Goal: Transaction & Acquisition: Purchase product/service

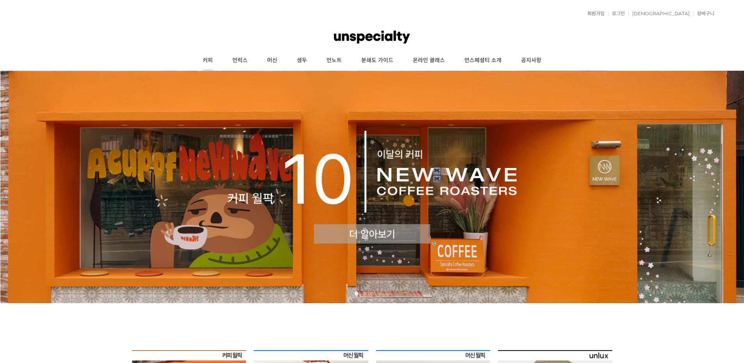
click at [205, 62] on link "커피" at bounding box center [208, 61] width 30 height 20
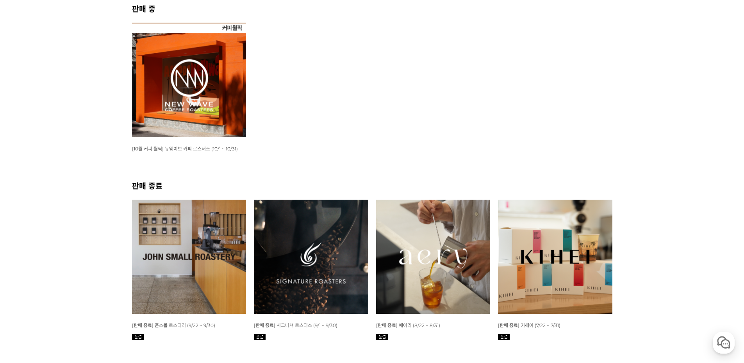
click at [192, 105] on img at bounding box center [189, 80] width 114 height 114
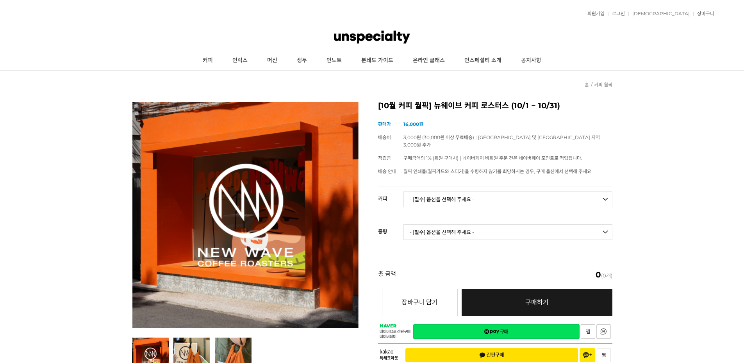
click at [461, 191] on select "- [필수] 옵션을 선택해 주세요 - ------------------- 언스페셜티 분쇄도 가이드 종이 받기 (주문 1건당 최대 1개 제공) …" at bounding box center [507, 199] width 209 height 16
select select "[10.8 오픈] #27 에티오피아 알로 타미루 알라체 내추럴"
click at [403, 191] on select "- [필수] 옵션을 선택해 주세요 - ------------------- 언스페셜티 분쇄도 가이드 종이 받기 (주문 1건당 최대 1개 제공) …" at bounding box center [507, 199] width 209 height 16
click at [461, 228] on select "- [필수] 옵션을 선택해 주세요 - ------------------- 100g" at bounding box center [507, 232] width 209 height 16
select select "100g"
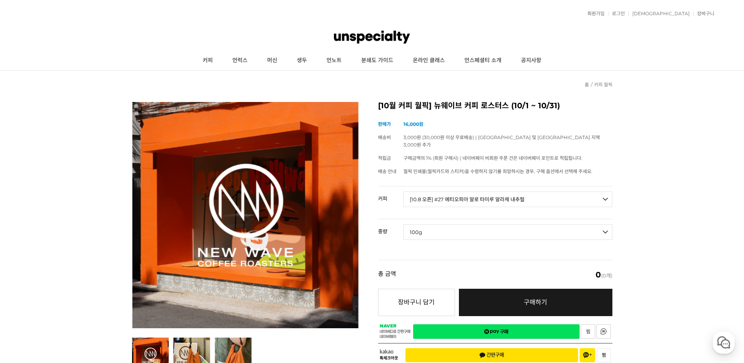
click at [403, 224] on select "- [필수] 옵션을 선택해 주세요 - ------------------- 100g" at bounding box center [507, 232] width 209 height 16
select select "*"
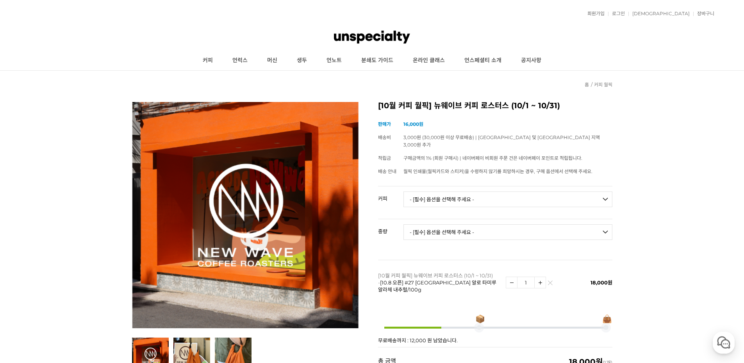
click at [443, 191] on select "- [필수] 옵션을 선택해 주세요 - ------------------- 언스페셜티 분쇄도 가이드 종이 받기 (주문 1건당 최대 1개 제공) …" at bounding box center [507, 199] width 209 height 16
click at [483, 305] on div "📦 👜 무료배송까지 : 12,000 원 남았습니다." at bounding box center [495, 325] width 234 height 42
click at [459, 191] on select "- [필수] 옵션을 선택해 주세요 - ------------------- 언스페셜티 분쇄도 가이드 종이 받기 (주문 1건당 최대 1개 제공) …" at bounding box center [507, 199] width 209 height 16
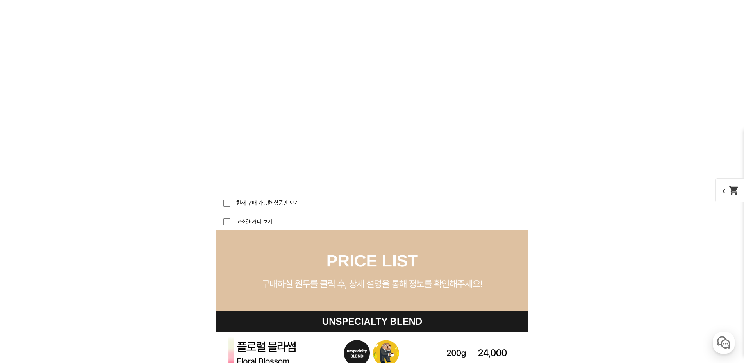
scroll to position [2235, 0]
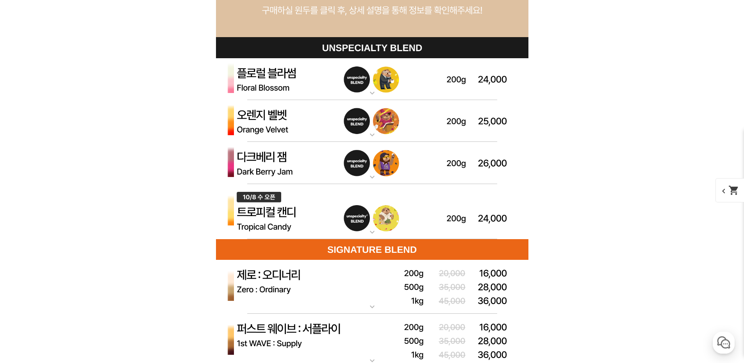
click at [360, 207] on img at bounding box center [372, 211] width 312 height 55
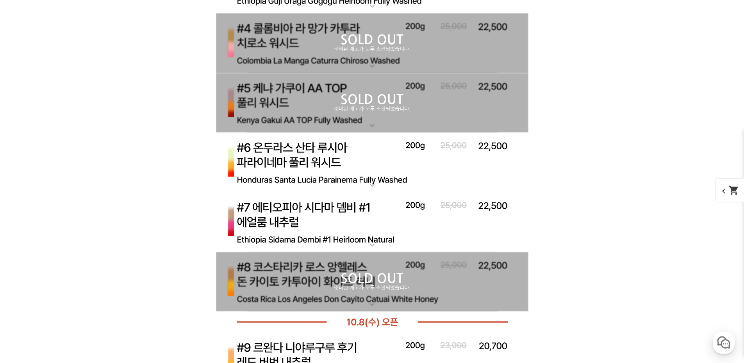
scroll to position [3171, 0]
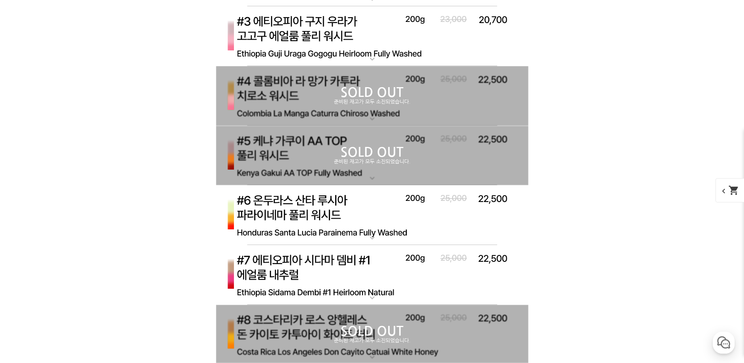
click at [378, 269] on img at bounding box center [372, 275] width 312 height 60
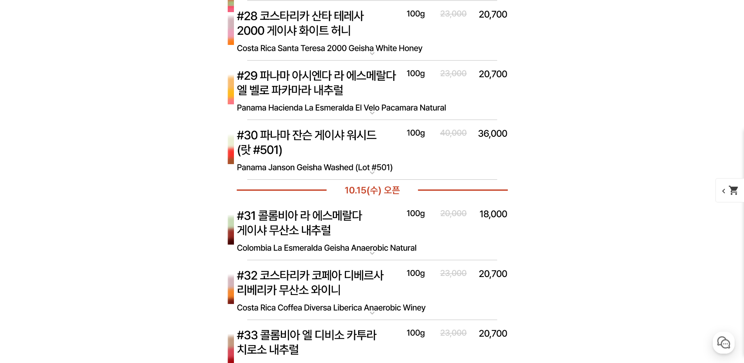
scroll to position [4342, 0]
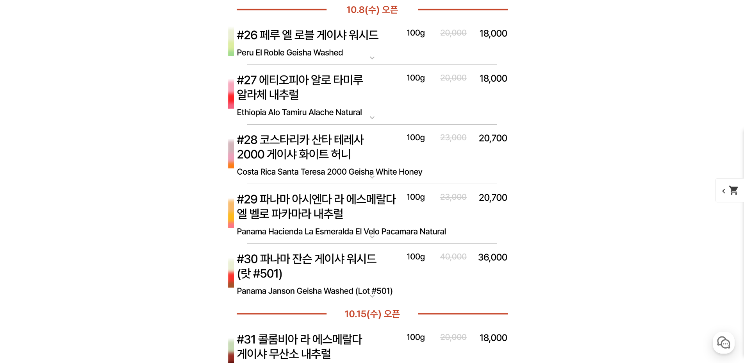
scroll to position [4733, 0]
